Goal: Find specific fact: Locate a discrete piece of known information

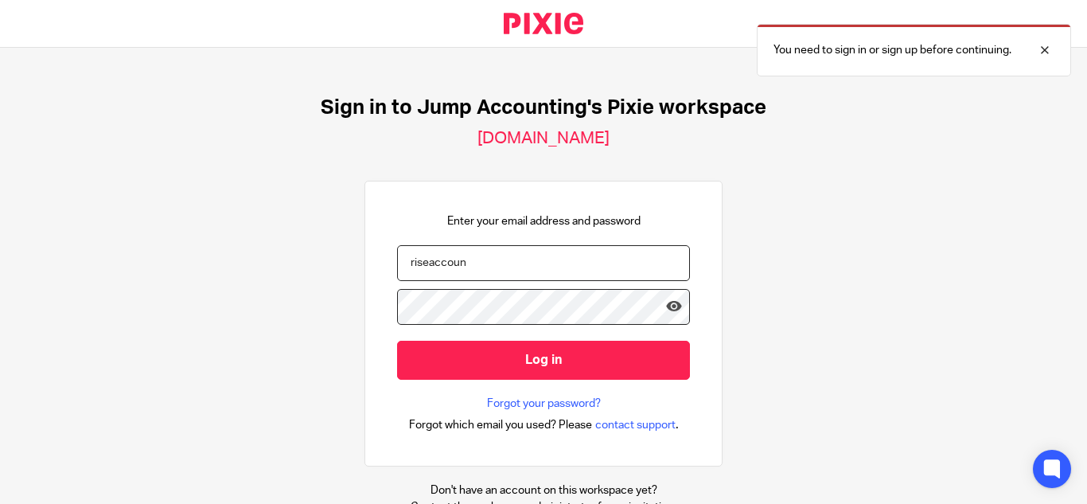
type input "riseaccount"
click at [472, 264] on input "riseaccount" at bounding box center [543, 263] width 293 height 36
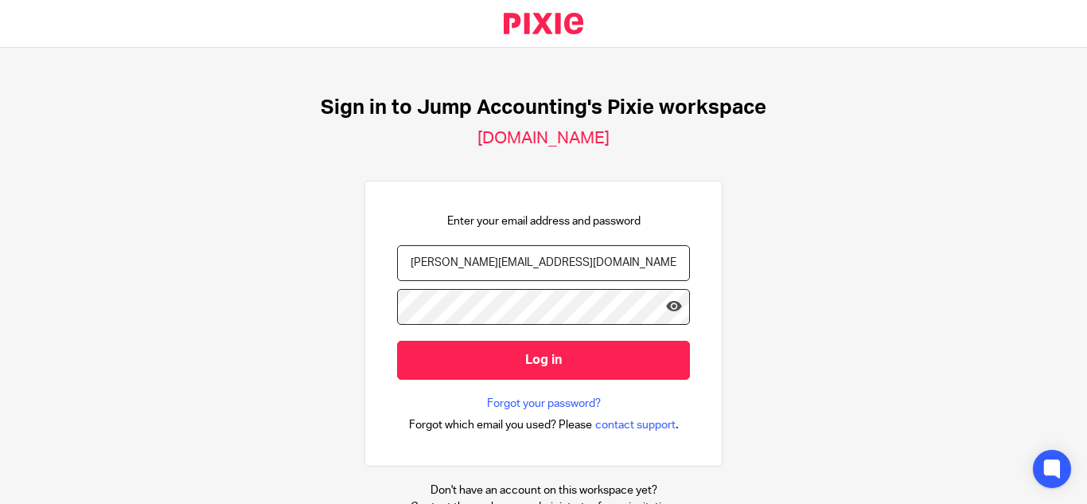
type input "[PERSON_NAME][EMAIL_ADDRESS][DOMAIN_NAME]"
click at [666, 306] on icon at bounding box center [674, 306] width 16 height 16
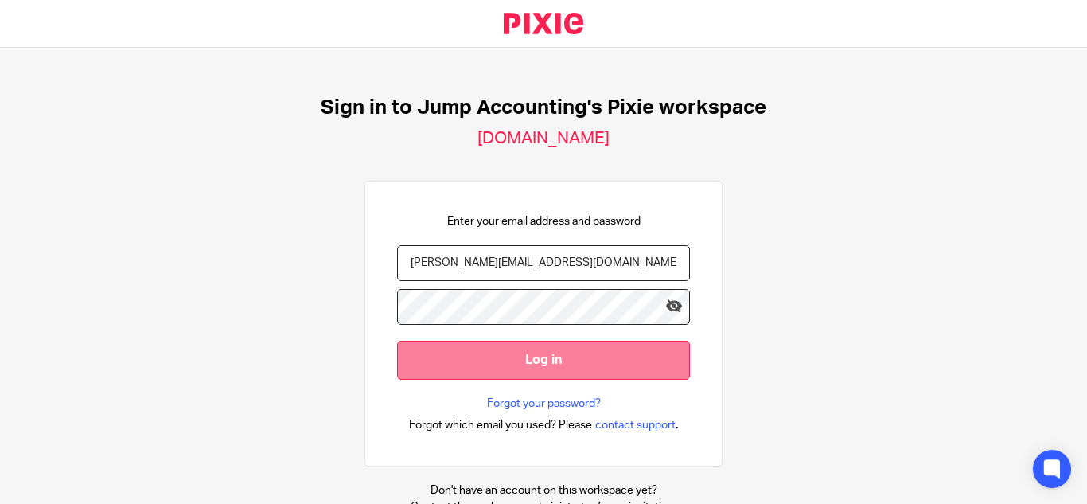
click at [542, 349] on input "Log in" at bounding box center [543, 360] width 293 height 39
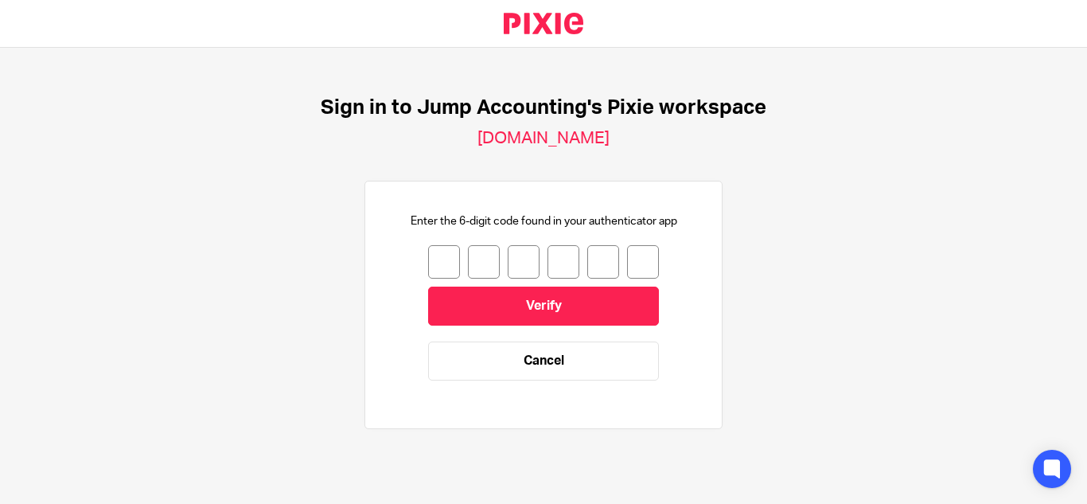
click at [435, 259] on input "number" at bounding box center [444, 261] width 32 height 33
type input "3"
type input "1"
type input "7"
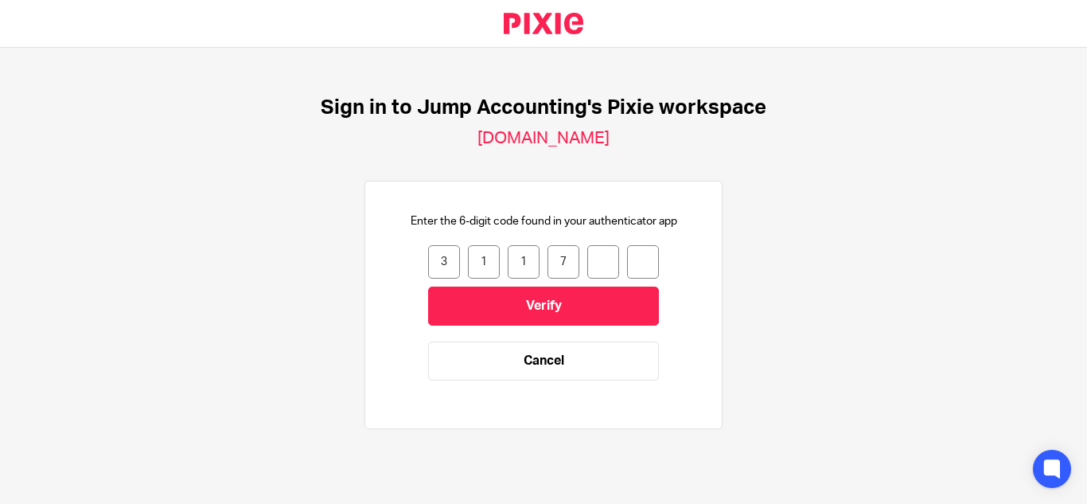
type input "4"
type input "6"
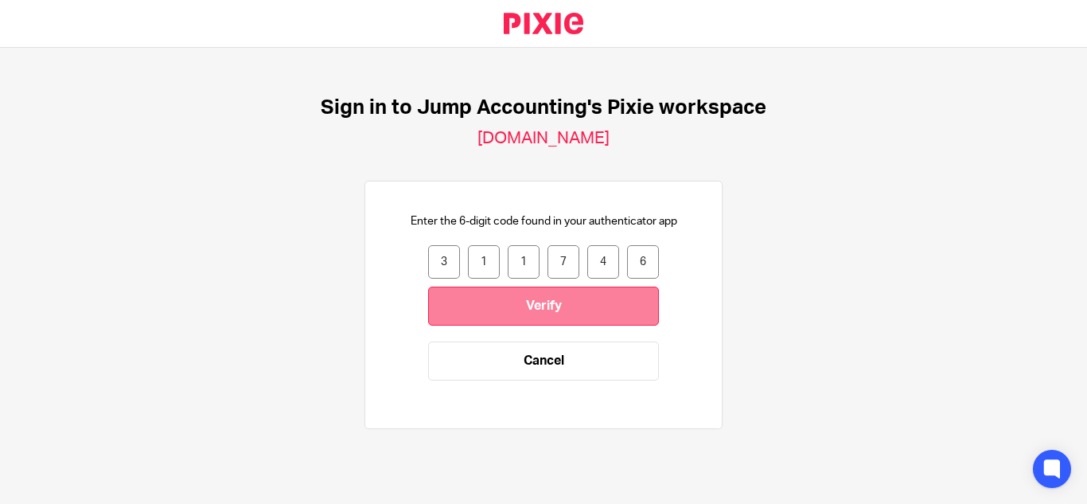
click at [490, 306] on input "Verify" at bounding box center [543, 305] width 231 height 39
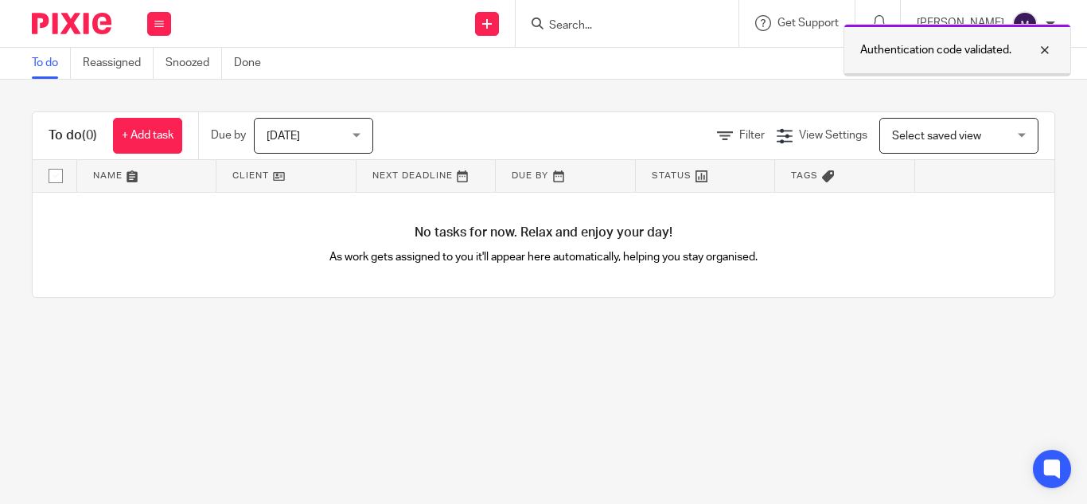
click at [1050, 49] on div at bounding box center [1032, 50] width 43 height 19
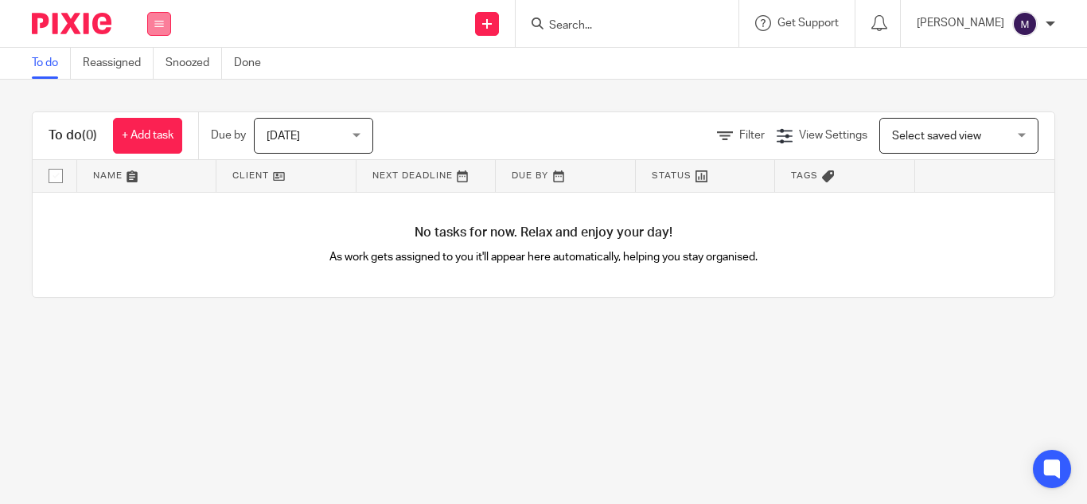
click at [152, 26] on button at bounding box center [159, 24] width 24 height 24
click at [144, 116] on link "Clients" at bounding box center [155, 120] width 35 height 11
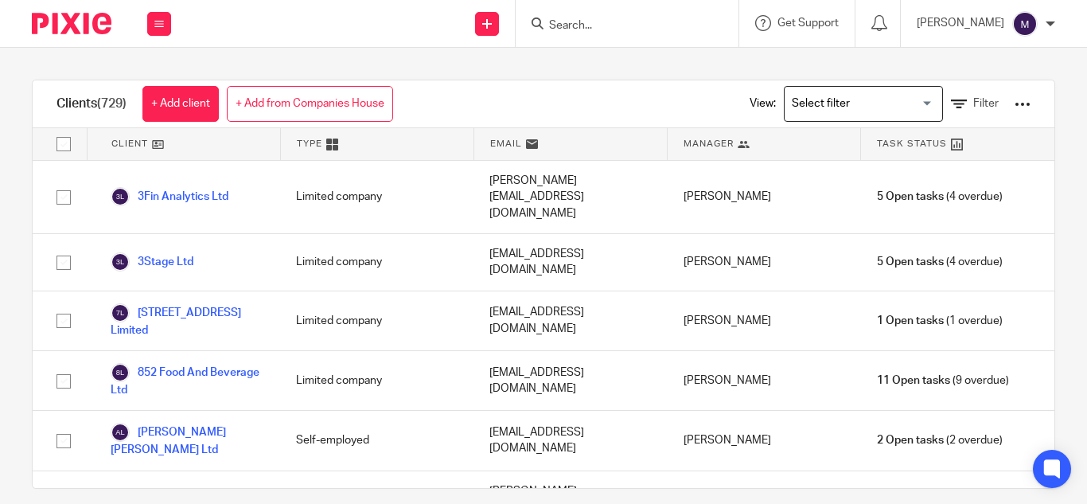
click at [848, 92] on input "Search for option" at bounding box center [859, 104] width 147 height 28
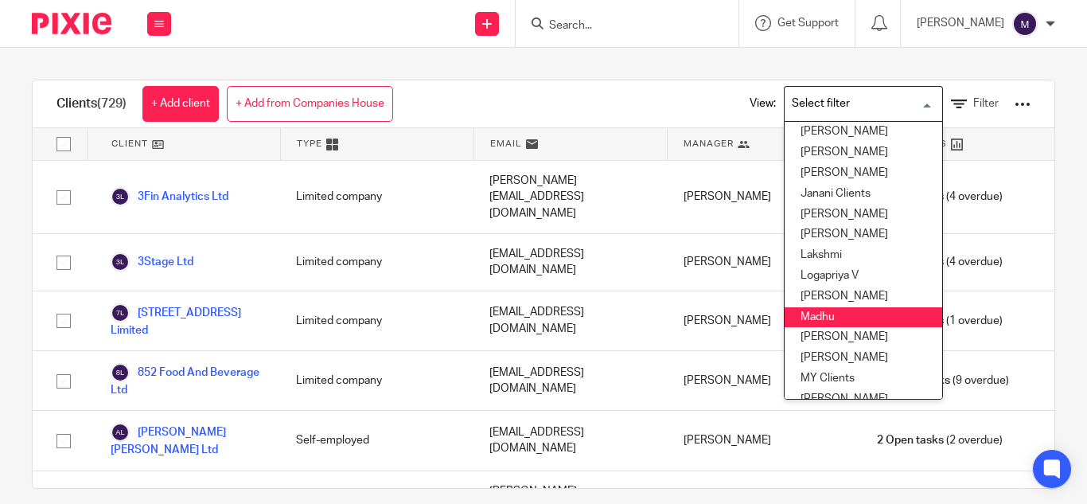
scroll to position [159, 0]
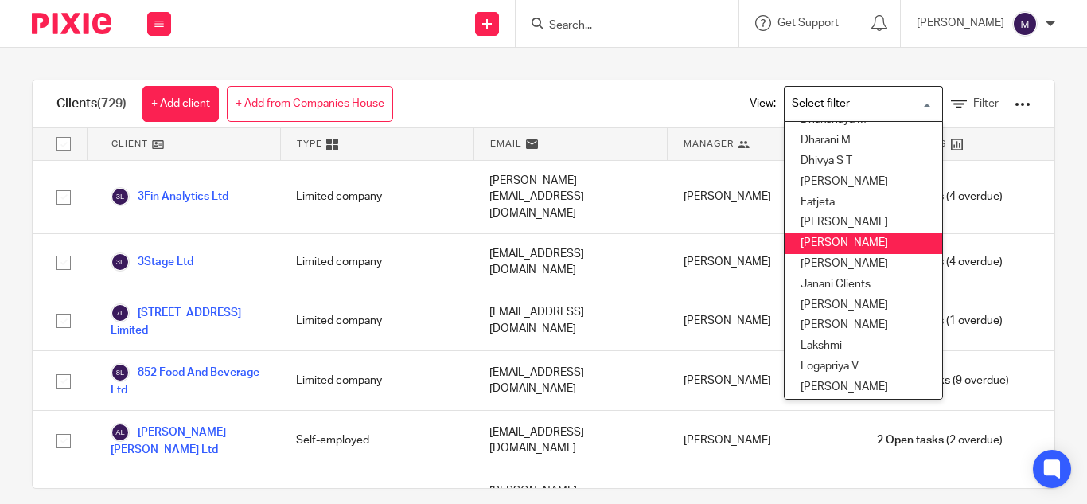
click at [828, 240] on li "Hely Patel" at bounding box center [864, 243] width 158 height 21
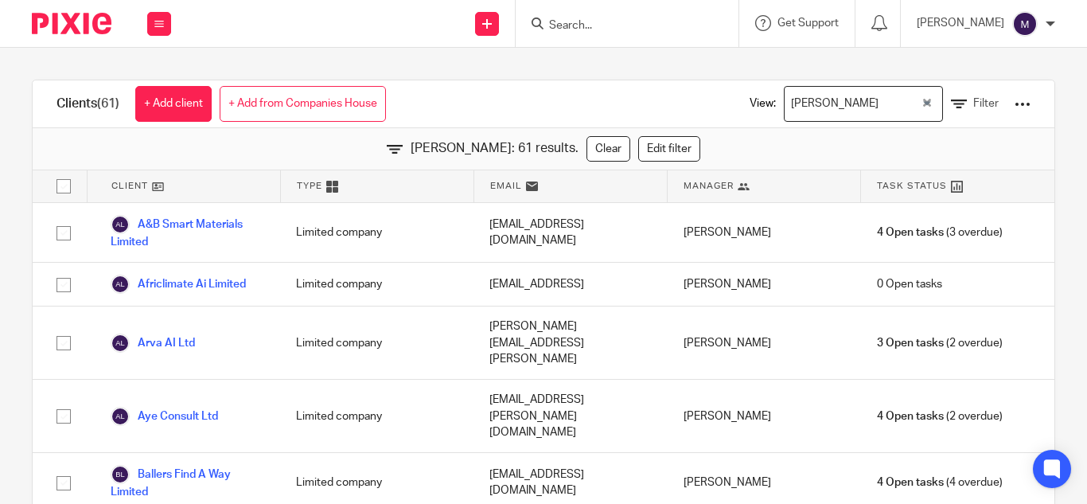
click at [884, 109] on input "Search for option" at bounding box center [901, 104] width 35 height 28
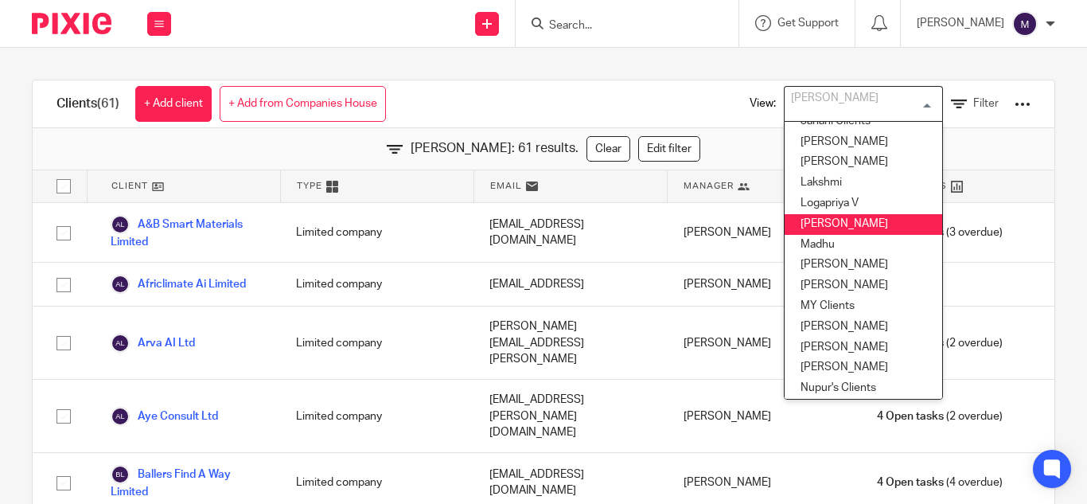
scroll to position [402, 0]
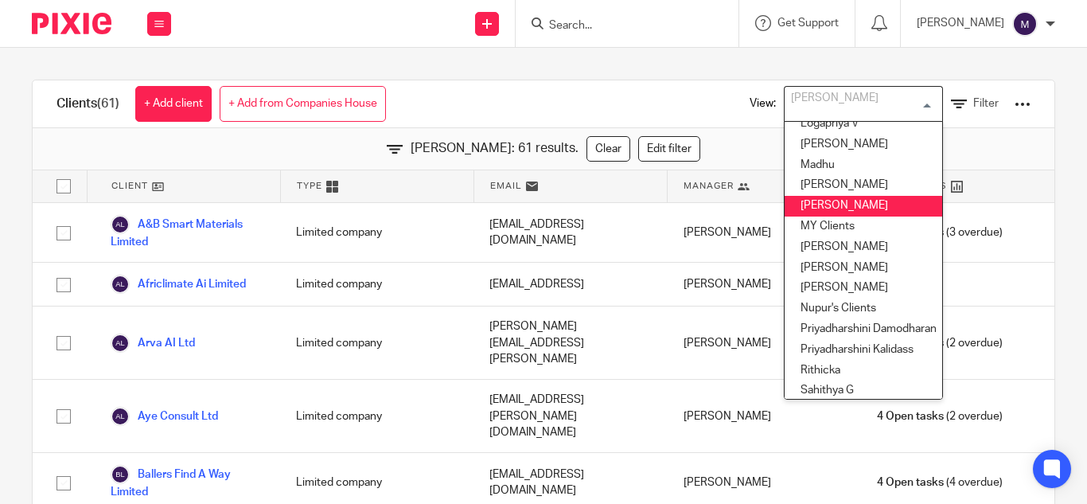
click at [821, 207] on li "Mithun" at bounding box center [864, 206] width 158 height 21
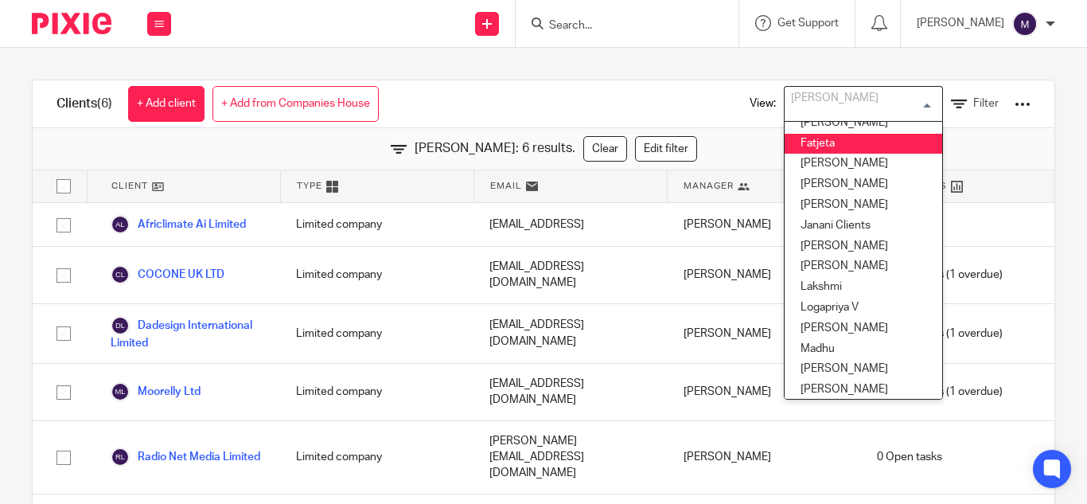
scroll to position [209, 0]
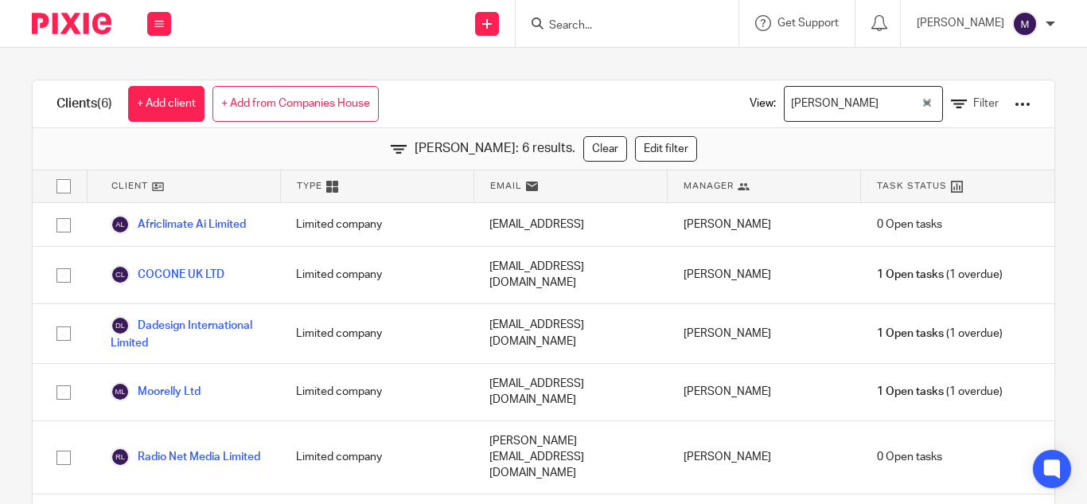
click at [523, 97] on div "Clients (6) + Add client + Add from Companies House View: Mithun Loading... Fil…" at bounding box center [544, 104] width 1022 height 48
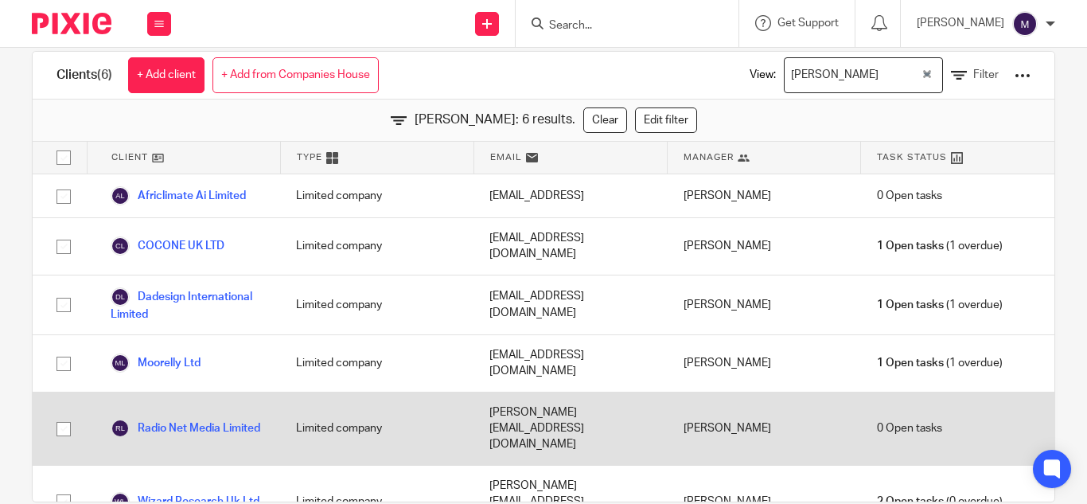
scroll to position [42, 0]
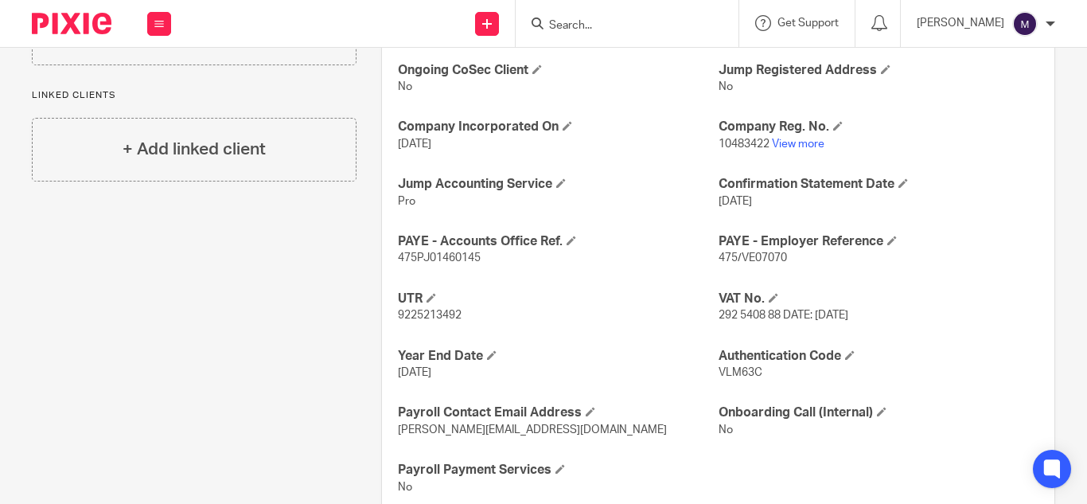
scroll to position [637, 0]
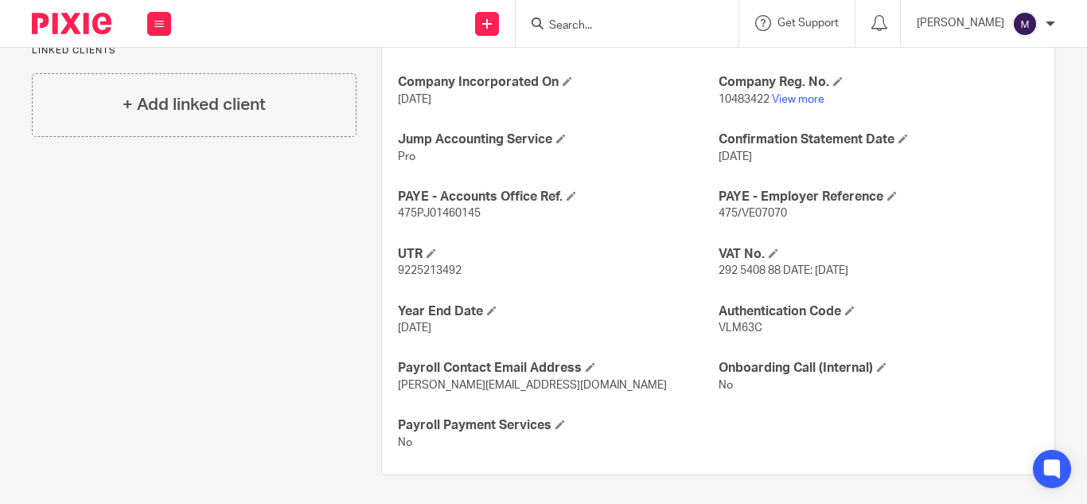
click at [740, 330] on span "VLM63C" at bounding box center [741, 327] width 44 height 11
copy span "VLM63C"
